Goal: Task Accomplishment & Management: Complete application form

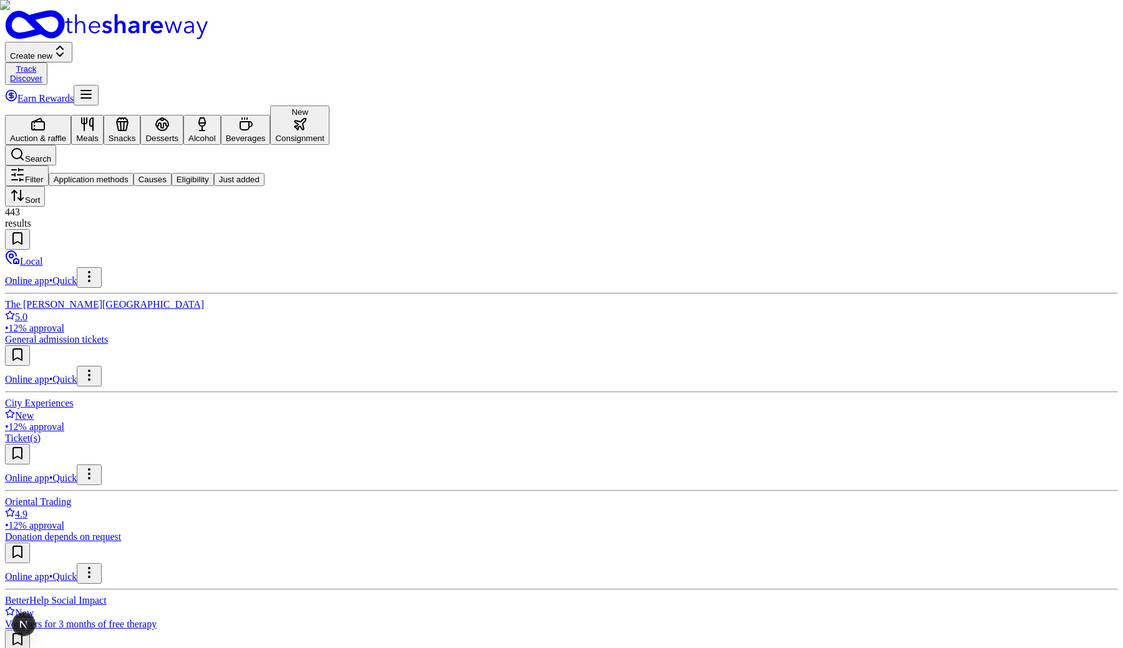
click at [324, 133] on div "Consignment" at bounding box center [299, 137] width 49 height 9
click at [71, 115] on button "Auction & raffle" at bounding box center [38, 130] width 66 height 30
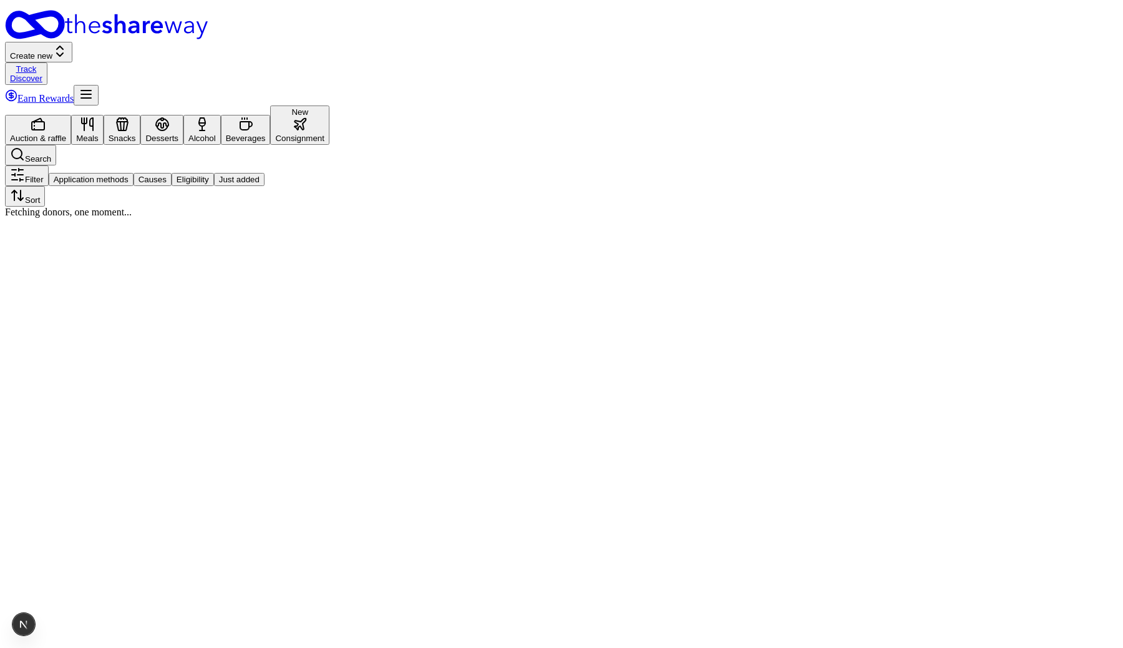
click at [306, 119] on icon "button" at bounding box center [299, 124] width 11 height 11
click at [136, 133] on div "Snacks" at bounding box center [122, 137] width 27 height 9
click at [308, 117] on icon "button" at bounding box center [300, 124] width 15 height 15
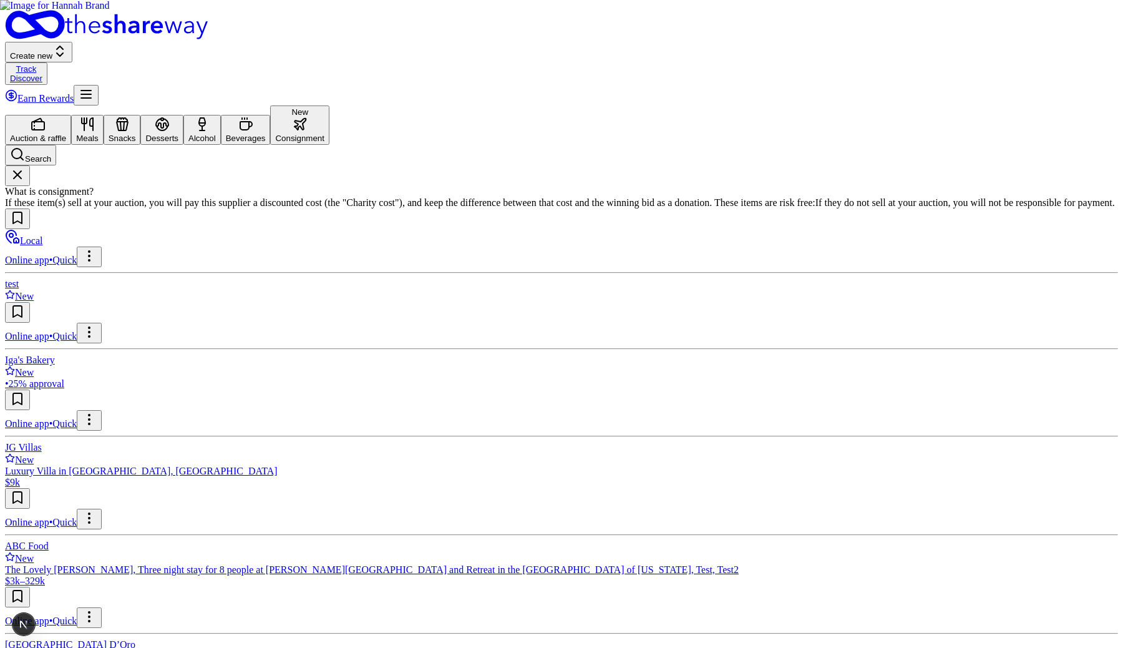
click at [752, 331] on img at bounding box center [561, 324] width 1123 height 648
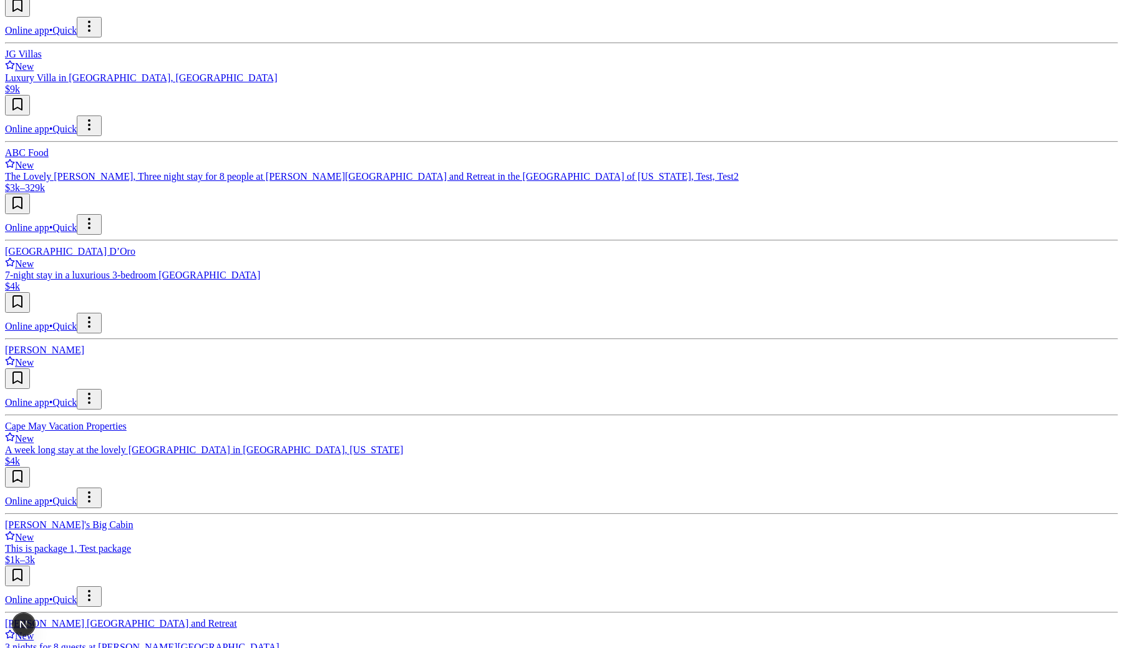
scroll to position [418, 0]
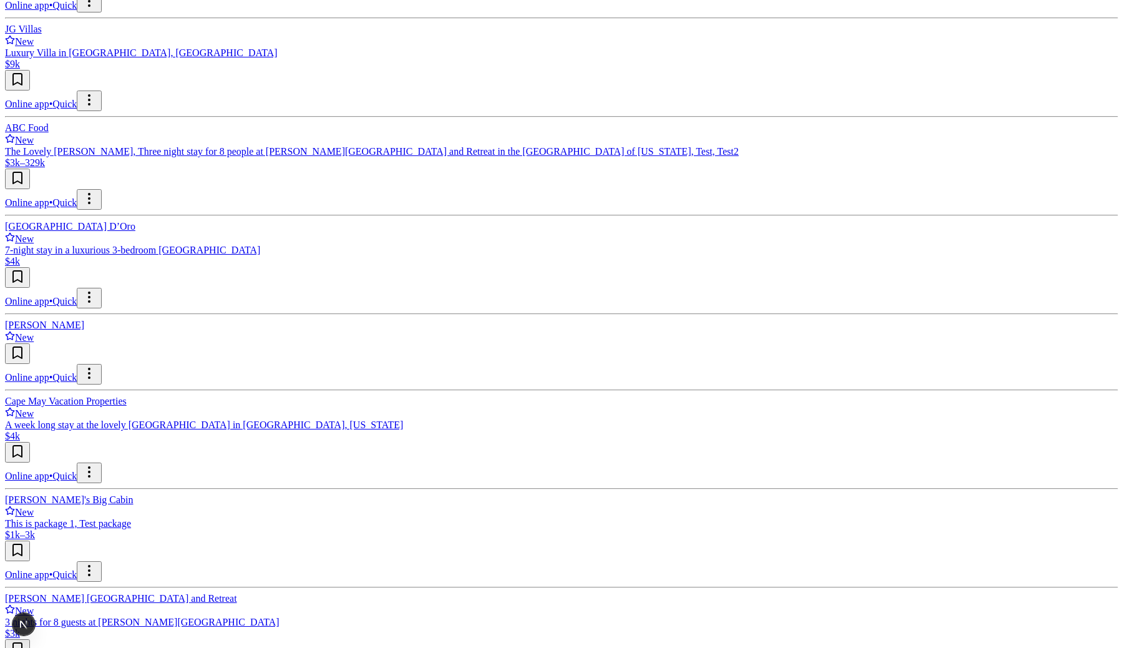
click at [130, 49] on button "In-Kind" at bounding box center [113, 53] width 36 height 13
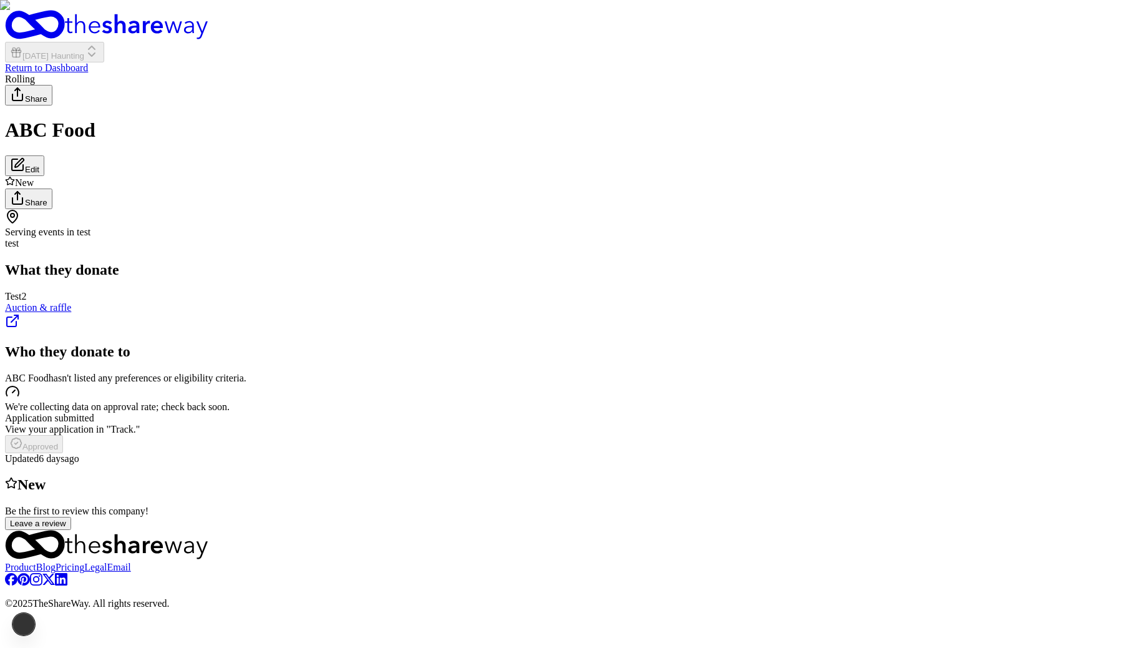
scroll to position [563, 0]
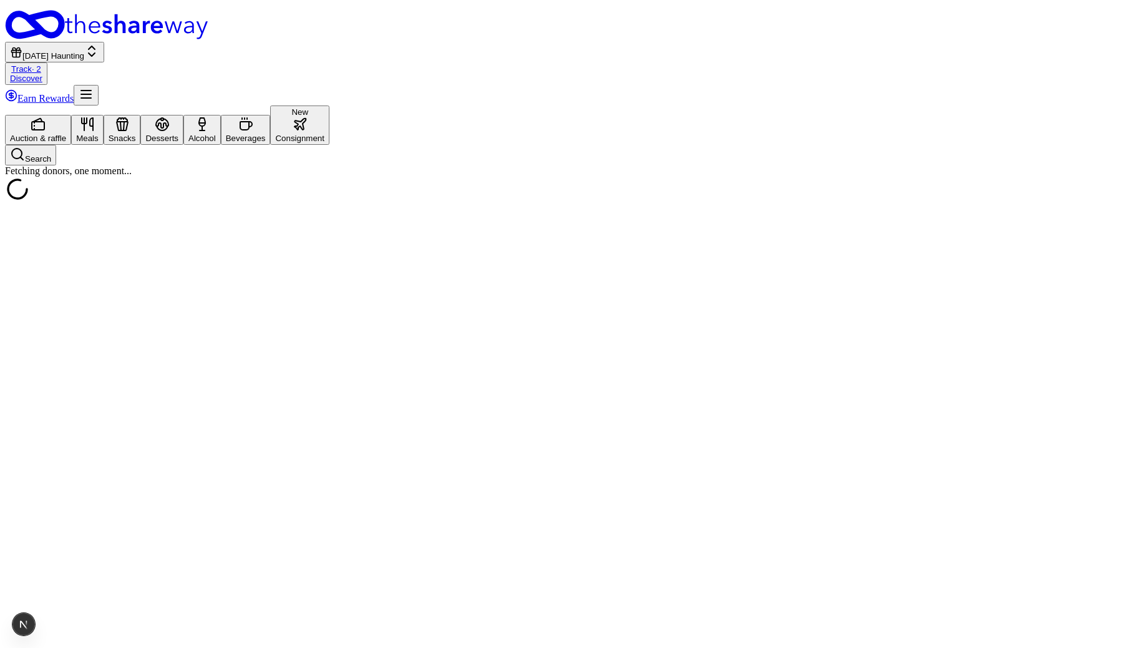
click at [84, 51] on span "[DATE] Haunting" at bounding box center [53, 55] width 62 height 9
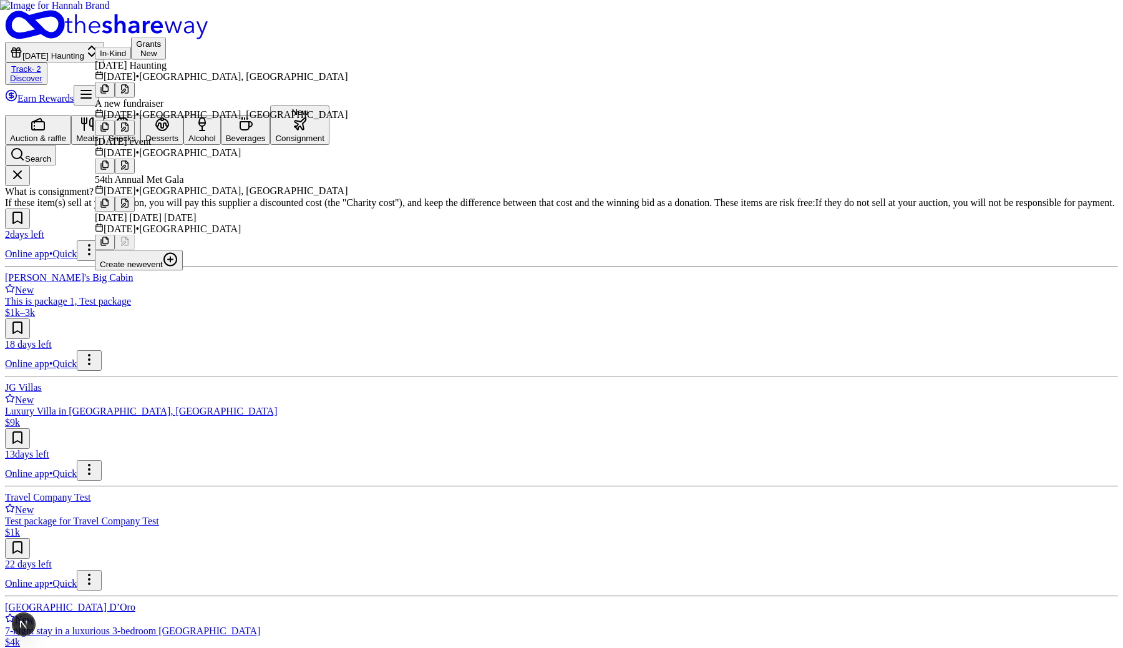
click at [634, 105] on div "Auction & raffle Meals Snacks Desserts Alcohol Beverages New Consignment Search" at bounding box center [561, 135] width 1113 height 60
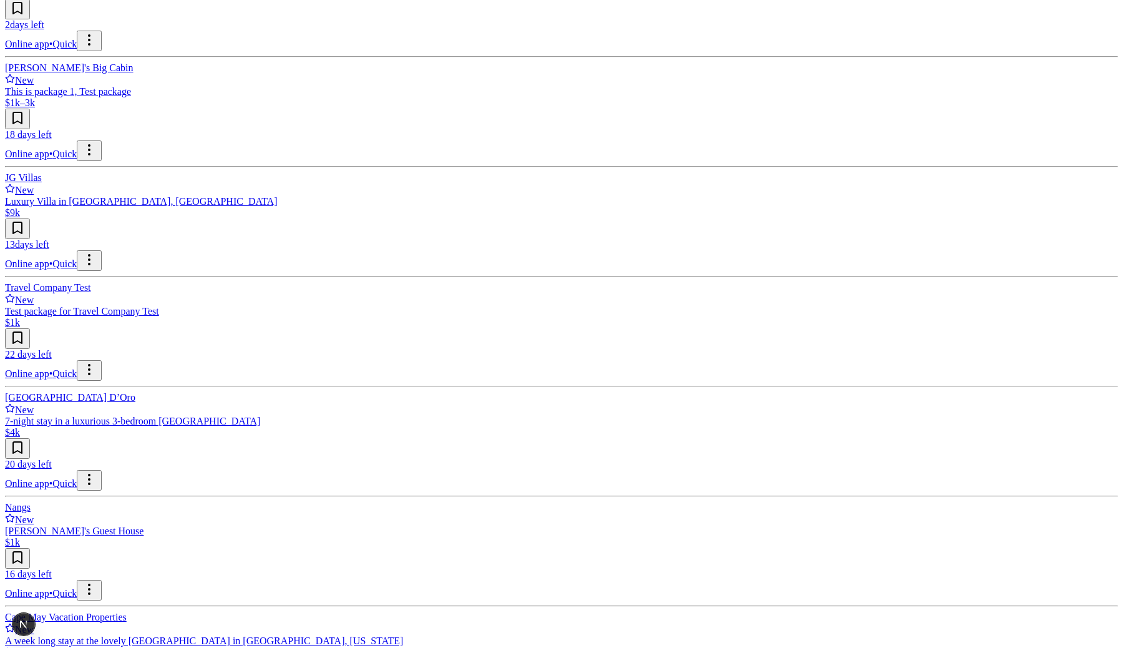
scroll to position [327, 0]
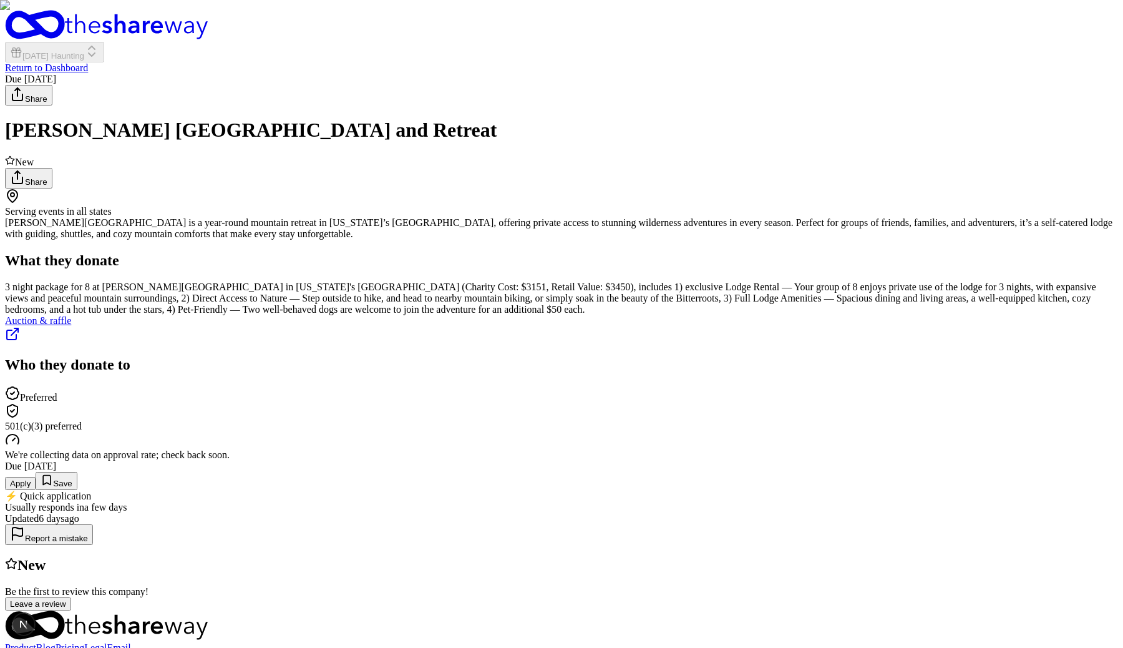
click at [36, 477] on button "Apply" at bounding box center [20, 483] width 31 height 13
click at [597, 210] on html "Halloween Haunting Return to Dashboard Due in 16 days Share Downing Mountain Lo…" at bounding box center [561, 607] width 1123 height 1215
click at [616, 158] on html "Halloween Haunting Return to Dashboard Due in 16 days Share Downing Mountain Lo…" at bounding box center [561, 607] width 1123 height 1215
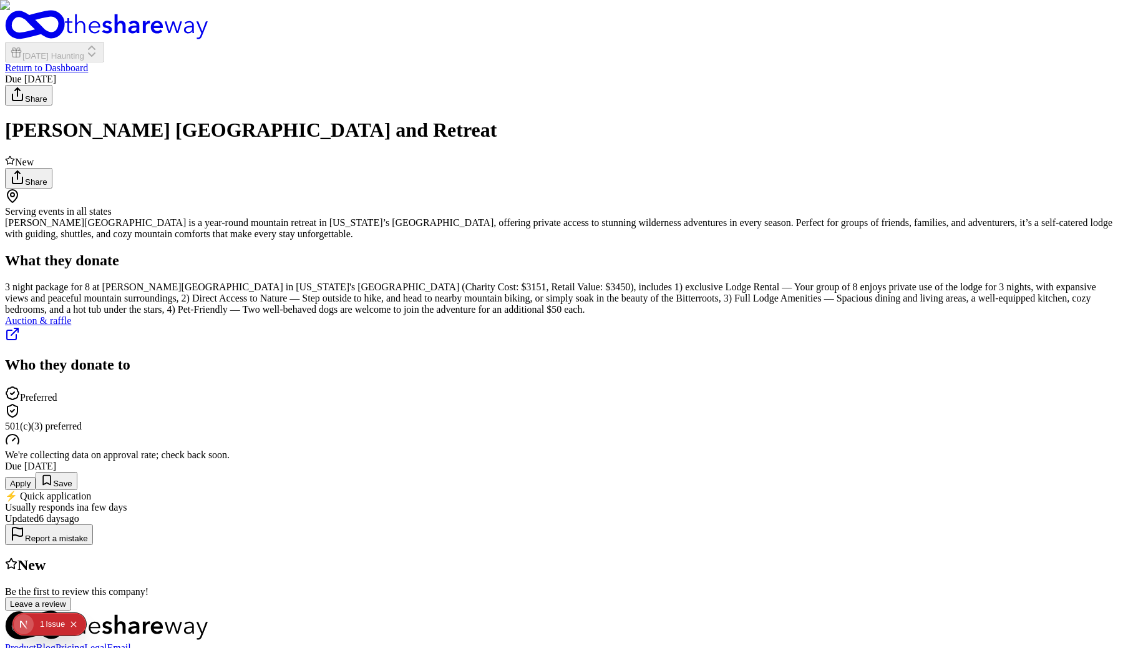
click at [679, 216] on html "Halloween Haunting Return to Dashboard Due in 16 days Share Downing Mountain Lo…" at bounding box center [561, 607] width 1123 height 1215
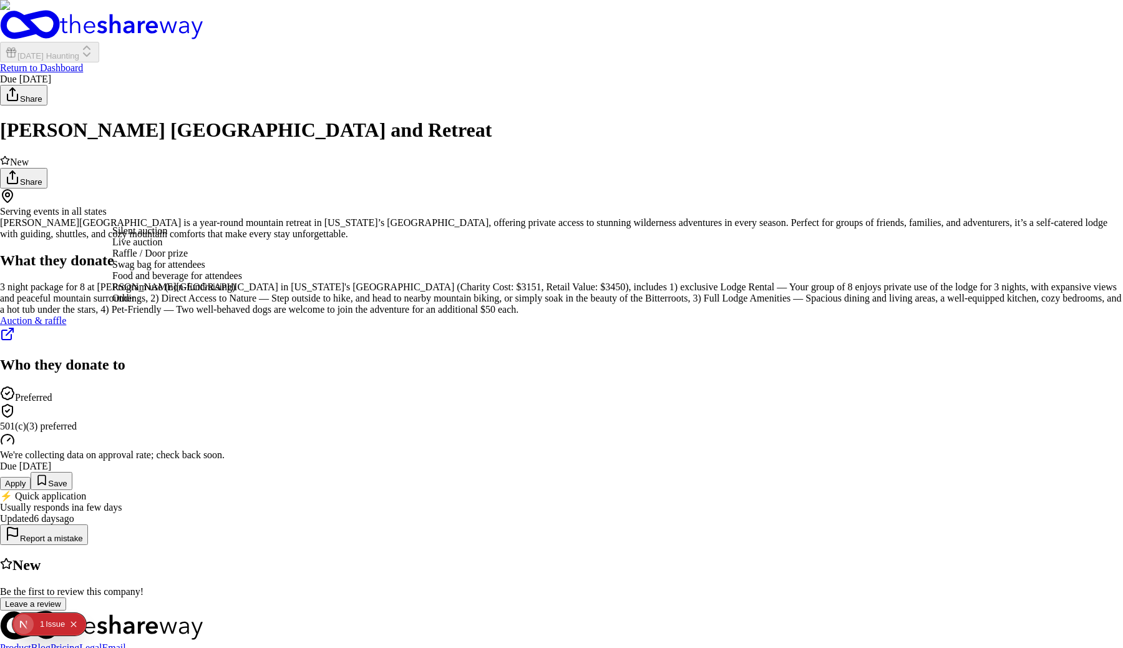
select select "liveAuction"
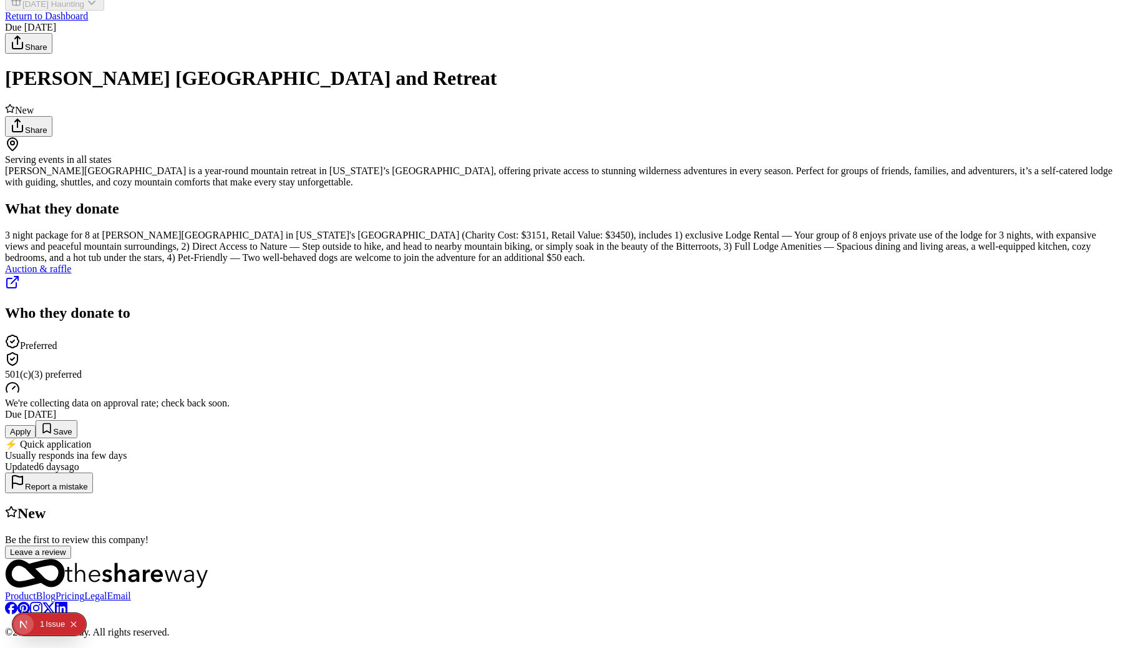
scroll to position [0, 0]
